Goal: Task Accomplishment & Management: Manage account settings

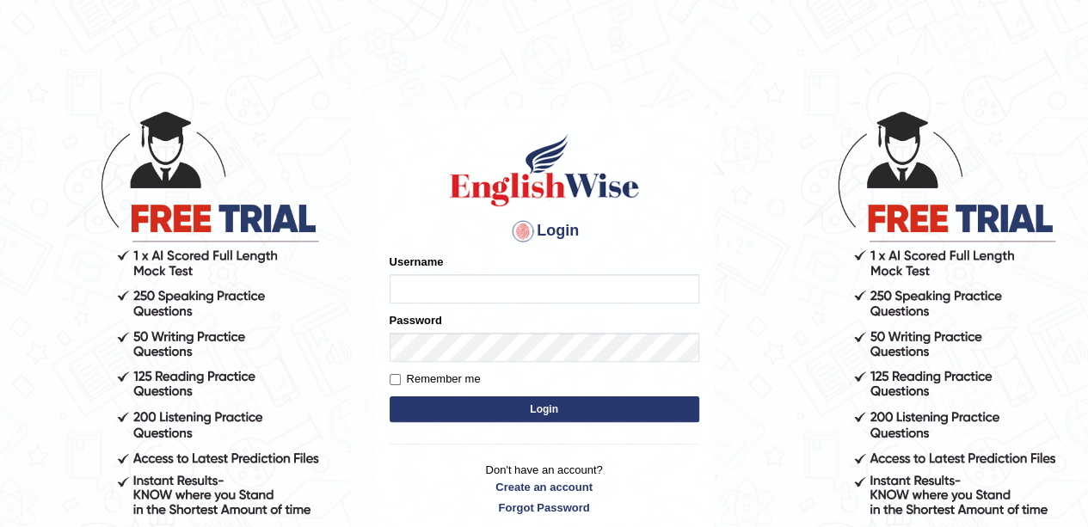
type input "okyere"
click at [671, 405] on button "Login" at bounding box center [545, 409] width 310 height 26
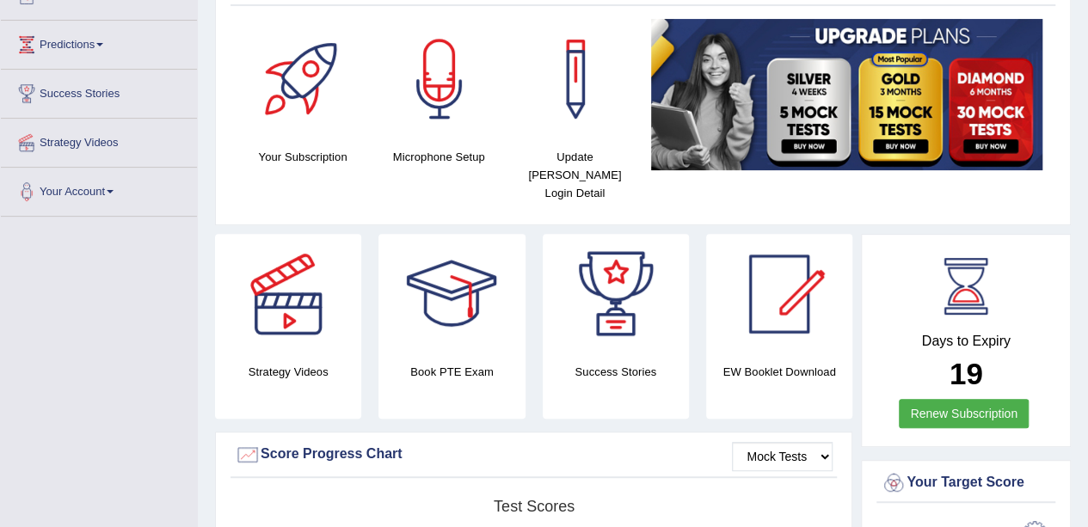
scroll to position [172, 0]
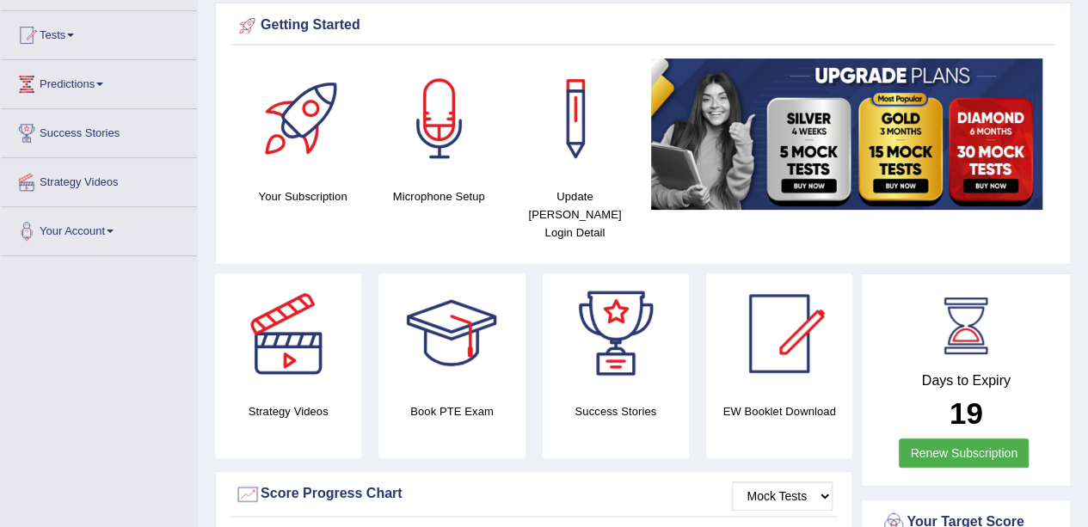
click at [667, 445] on div "Strategy Videos Book PTE Exam Success Stories EW Booklet Download" at bounding box center [533, 372] width 655 height 198
